Goal: Information Seeking & Learning: Learn about a topic

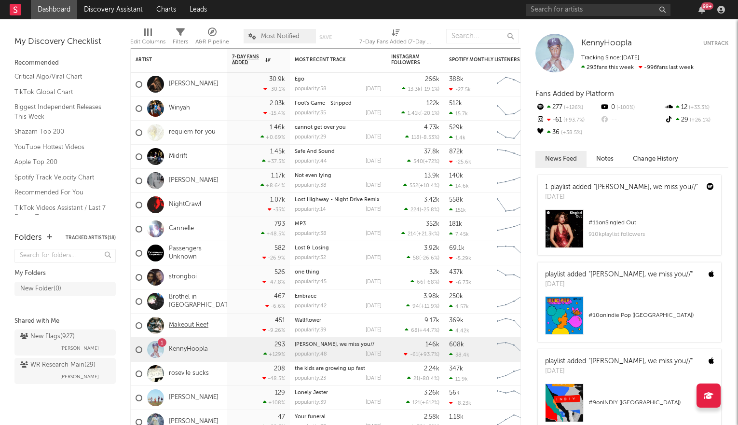
click at [190, 324] on link "Makeout Reef" at bounding box center [189, 325] width 40 height 8
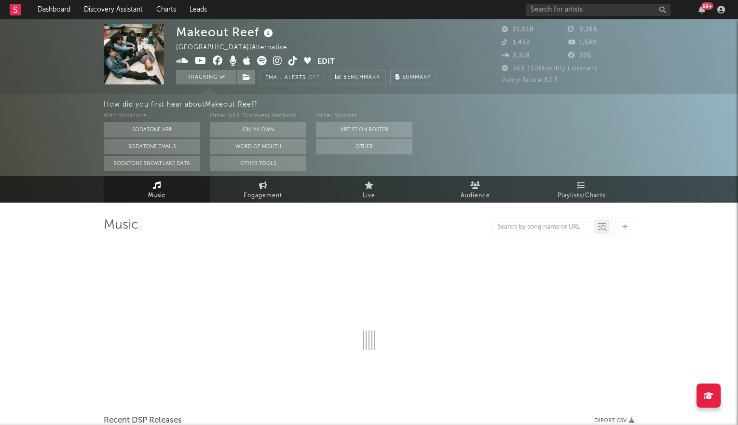
select select "6m"
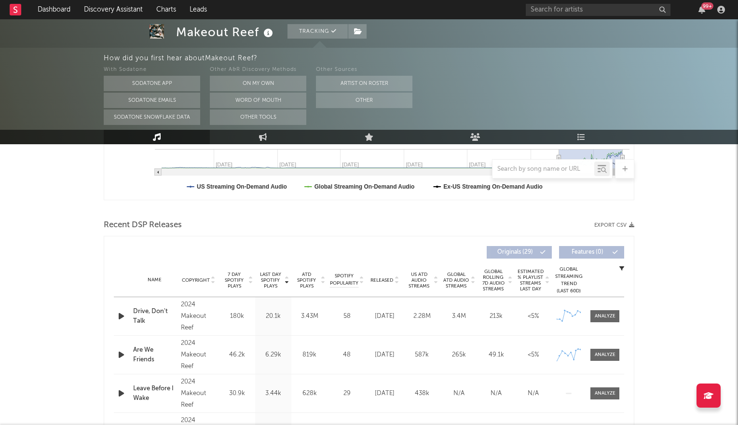
scroll to position [280, 0]
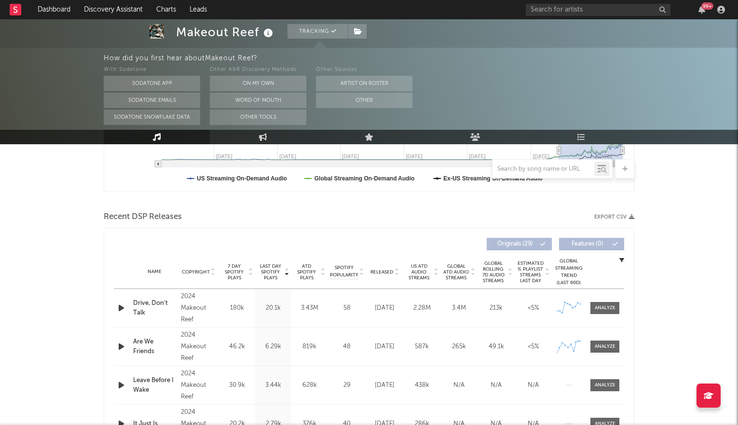
click at [286, 270] on icon at bounding box center [286, 270] width 5 height 4
click at [286, 272] on icon at bounding box center [286, 274] width 5 height 4
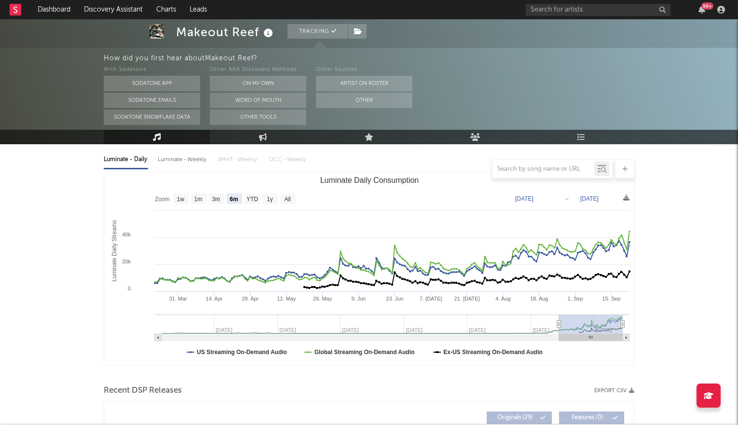
scroll to position [0, 0]
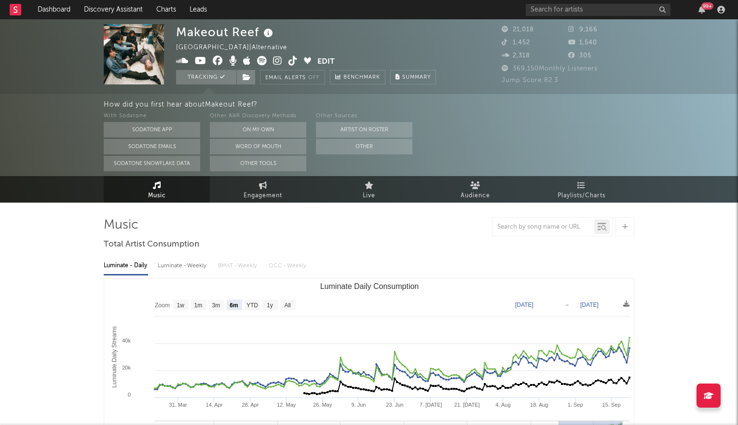
click at [132, 46] on img at bounding box center [134, 54] width 60 height 60
click at [142, 58] on img at bounding box center [134, 54] width 60 height 60
click at [278, 61] on icon at bounding box center [277, 61] width 9 height 10
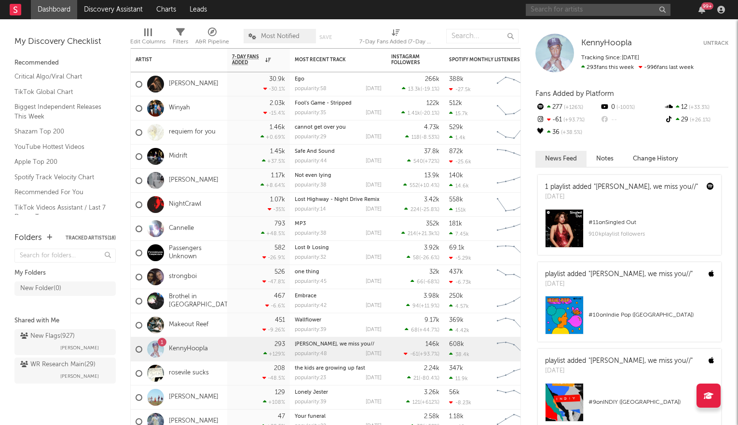
click at [614, 12] on input "text" at bounding box center [598, 10] width 145 height 12
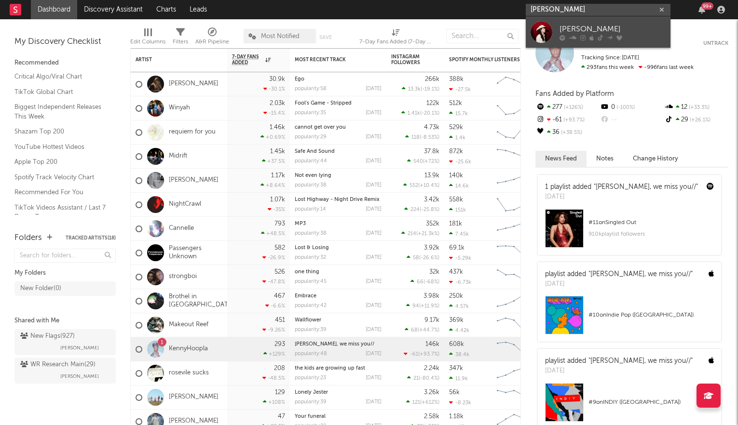
type input "[PERSON_NAME]"
click at [614, 31] on div "[PERSON_NAME]" at bounding box center [612, 29] width 106 height 12
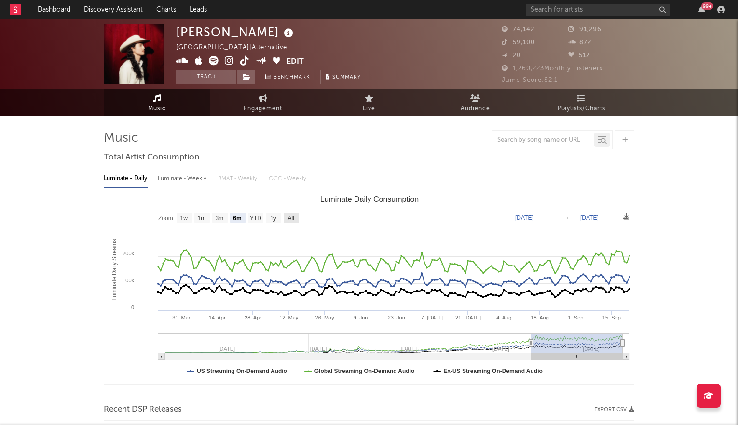
click at [290, 216] on text "All" at bounding box center [290, 218] width 6 height 7
select select "All"
type input "[DATE]"
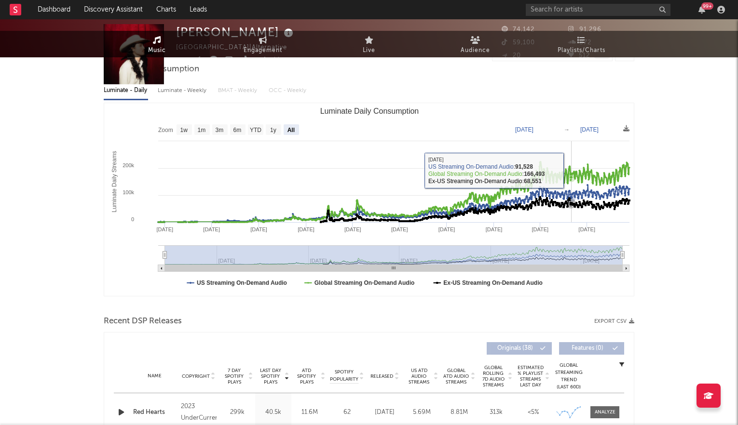
scroll to position [213, 0]
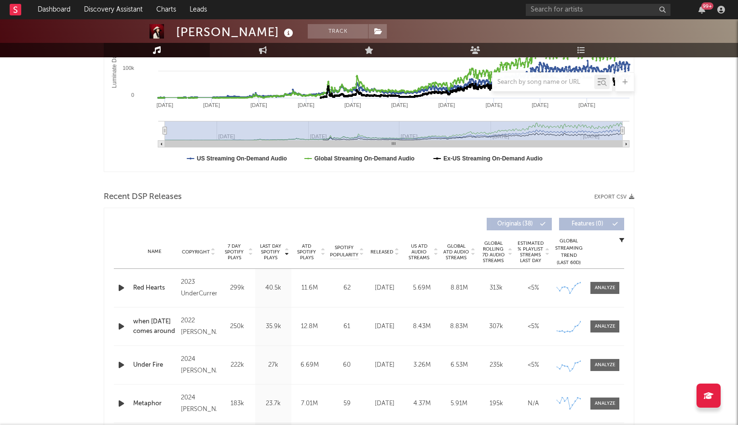
click at [212, 249] on icon at bounding box center [213, 250] width 5 height 4
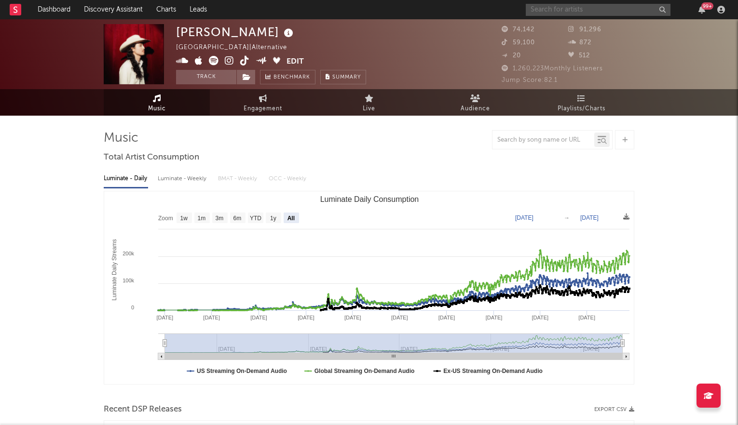
click at [542, 12] on input "text" at bounding box center [598, 10] width 145 height 12
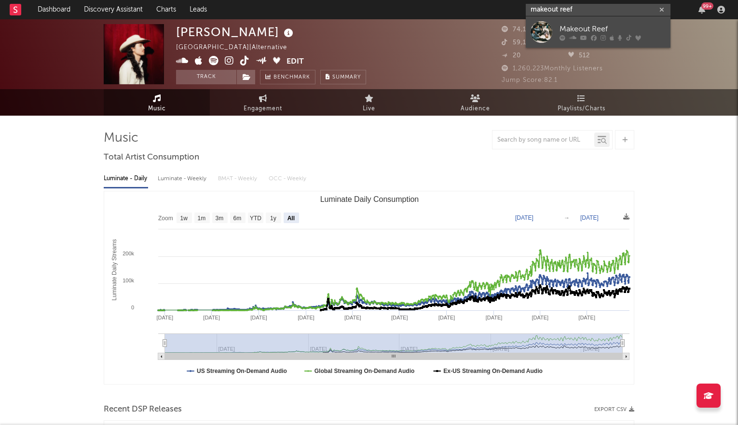
type input "makeout reef"
click at [534, 32] on div at bounding box center [541, 32] width 22 height 22
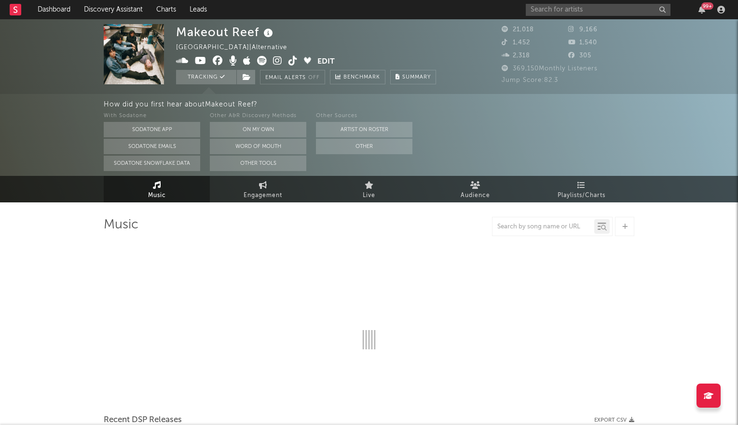
select select "6m"
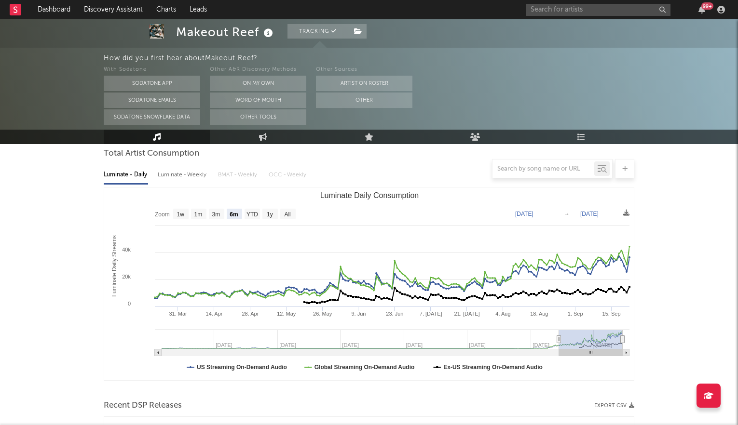
scroll to position [15, 0]
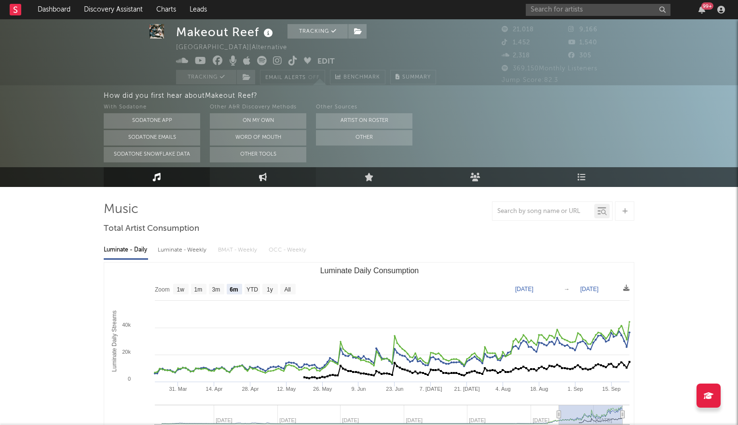
click at [263, 179] on icon at bounding box center [263, 177] width 8 height 8
select select "1w"
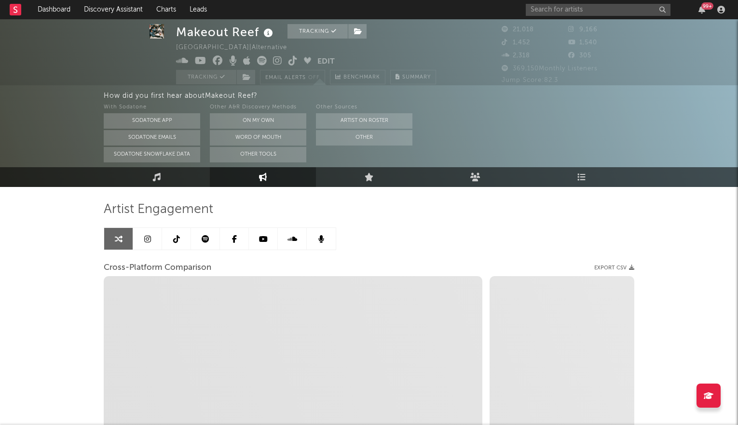
select select "1m"
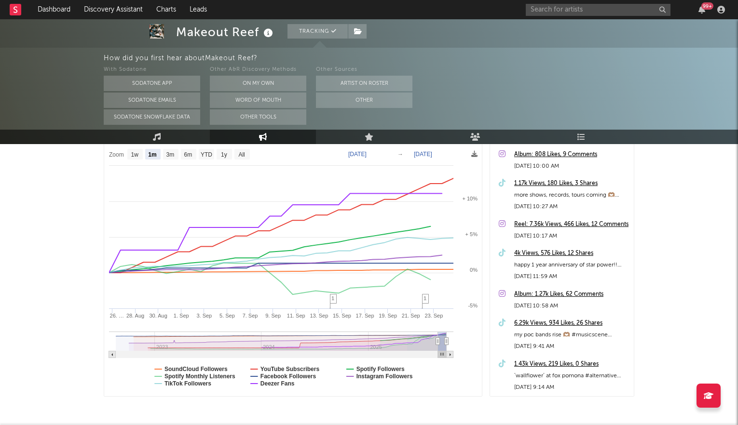
scroll to position [186, 0]
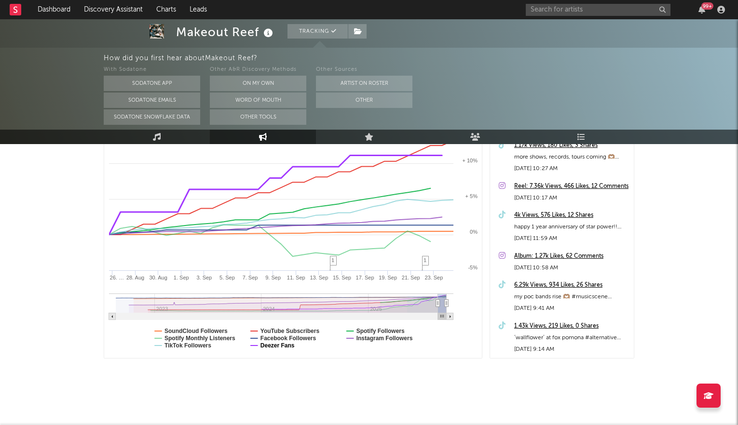
click at [286, 346] on text "Deezer Fans" at bounding box center [277, 345] width 34 height 7
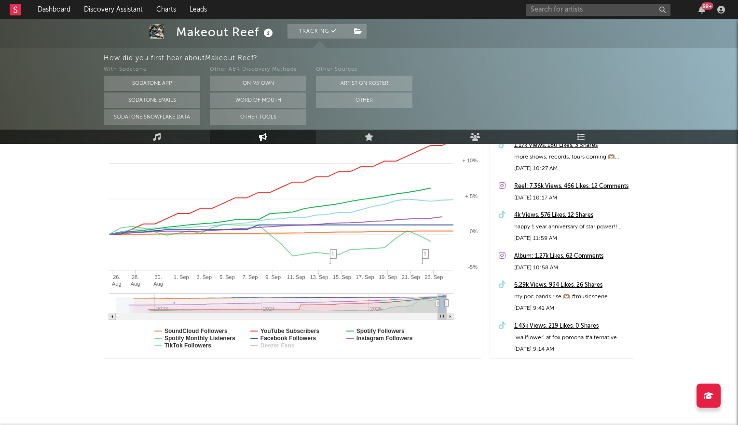
select select "1m"
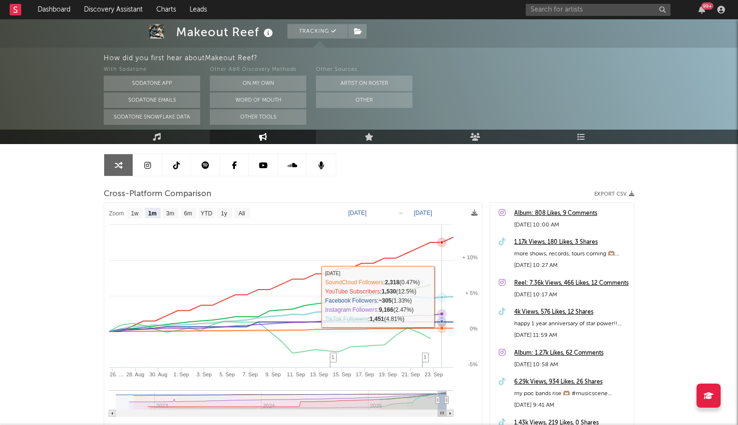
scroll to position [0, 0]
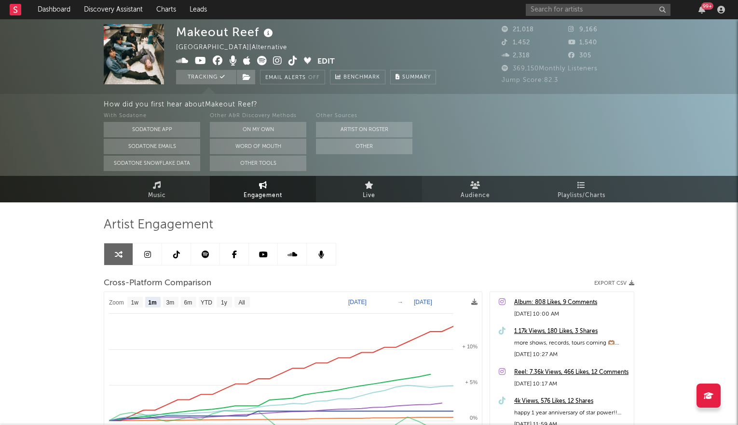
click at [377, 195] on link "Live" at bounding box center [369, 189] width 106 height 27
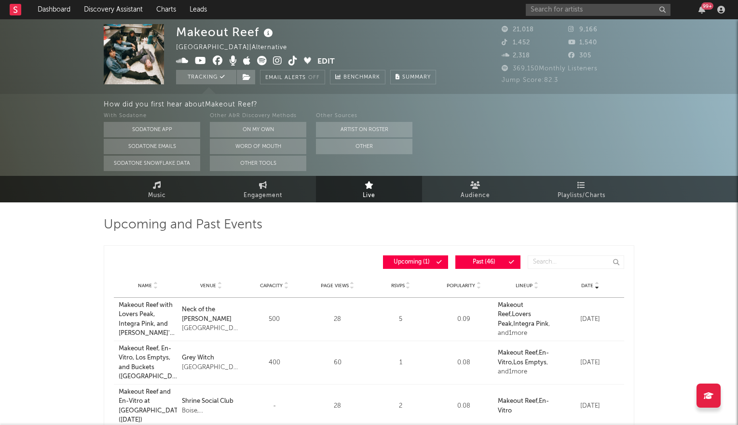
click at [276, 62] on icon at bounding box center [277, 61] width 9 height 10
click at [152, 187] on link "Music" at bounding box center [157, 189] width 106 height 27
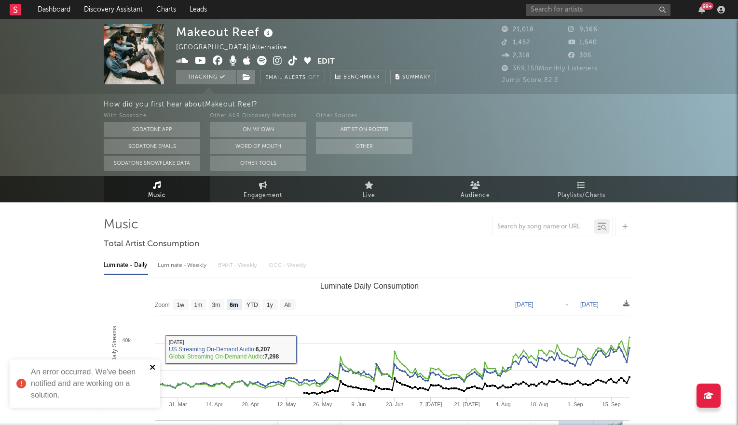
click at [153, 367] on icon "close" at bounding box center [152, 367] width 5 height 5
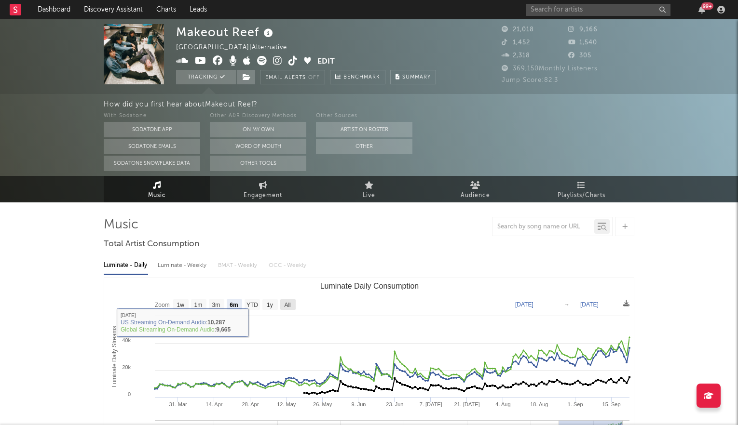
click at [289, 304] on text "All" at bounding box center [287, 305] width 6 height 7
select select "All"
type input "[DATE]"
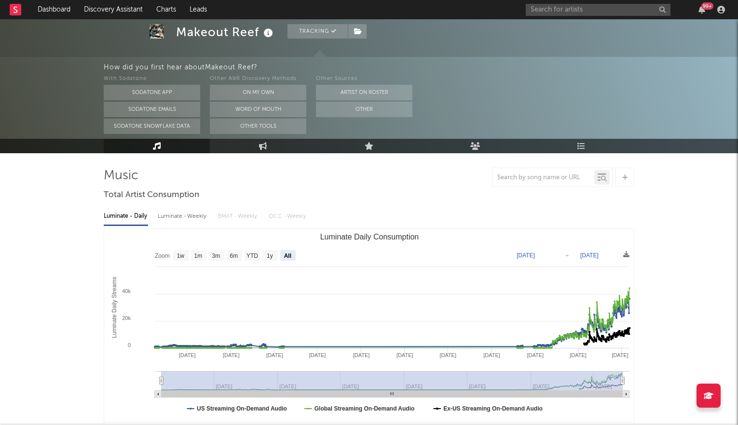
scroll to position [41, 0]
